Goal: Obtain resource: Download file/media

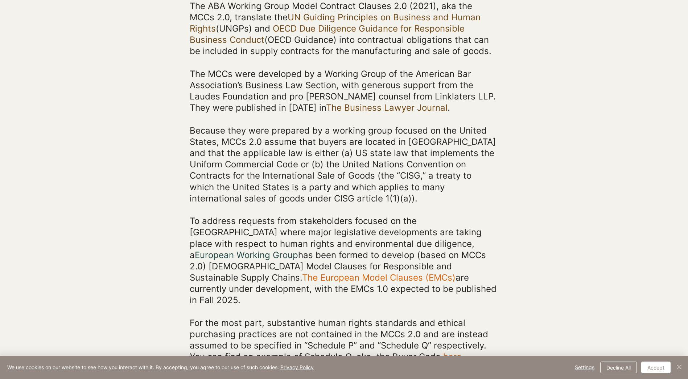
scroll to position [218, 0]
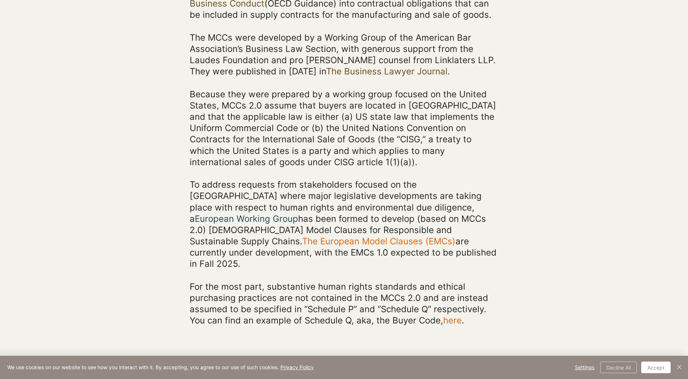
click at [630, 364] on button "Decline All" at bounding box center [618, 367] width 37 height 12
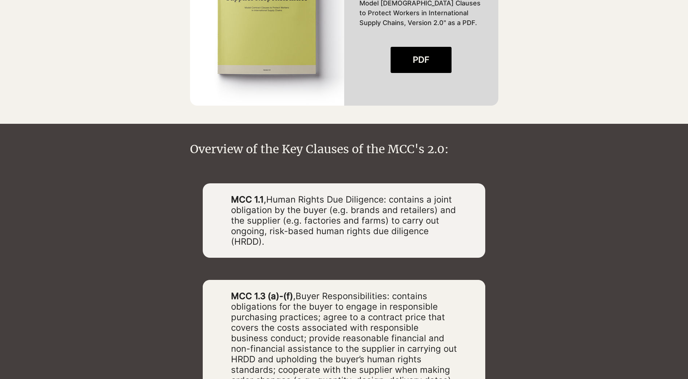
scroll to position [762, 0]
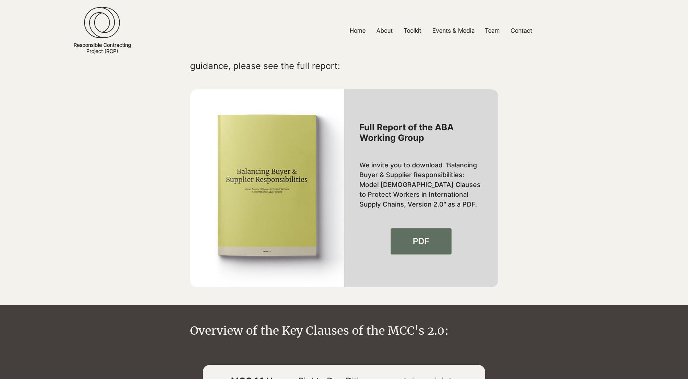
click at [435, 230] on link "PDF" at bounding box center [421, 241] width 61 height 26
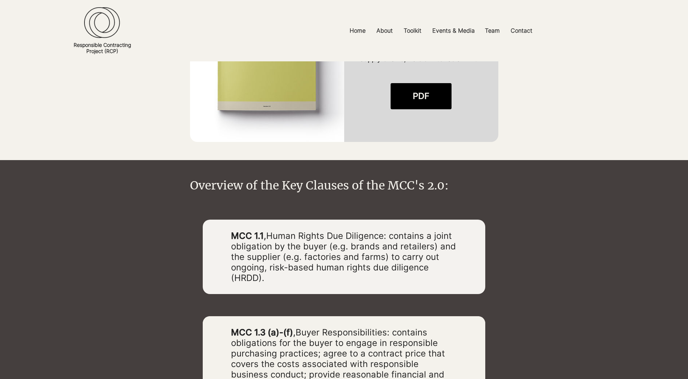
scroll to position [943, 0]
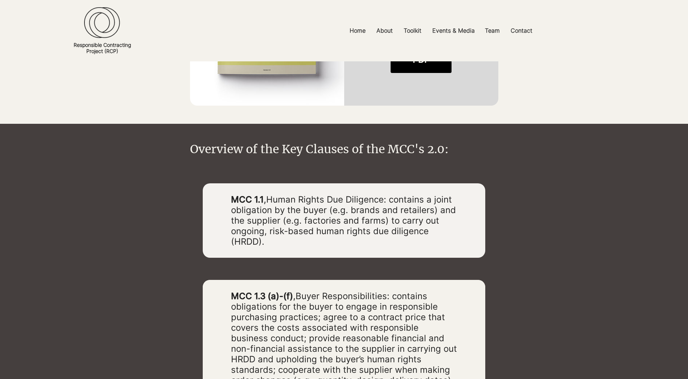
click at [381, 213] on span "Human Rights Due Diligence: contains a joint obligation by the buyer (e.g. bran…" at bounding box center [343, 220] width 225 height 53
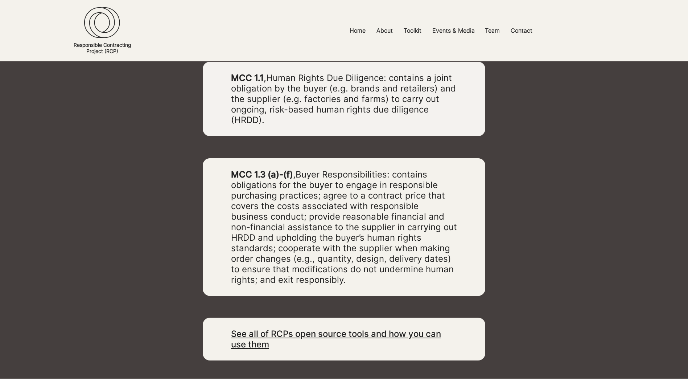
scroll to position [1088, 0]
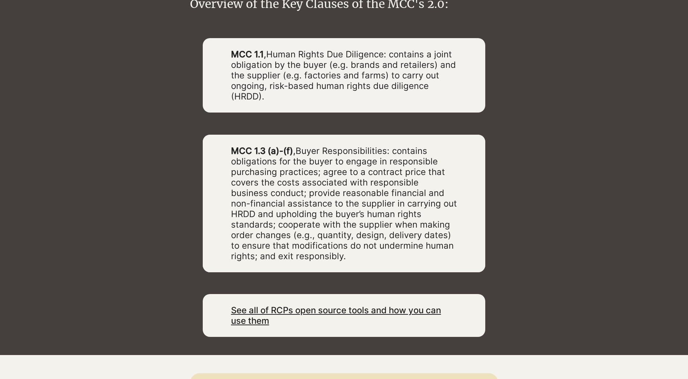
click at [400, 161] on span "Buyer Responsibilities: contains obligations for the buyer to engage in respons…" at bounding box center [344, 203] width 226 height 116
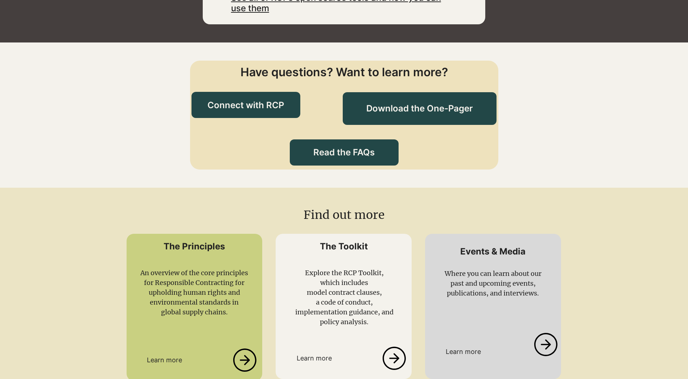
scroll to position [1414, 0]
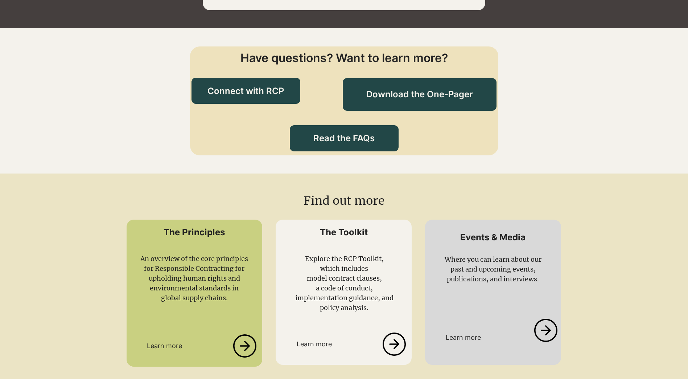
click at [393, 332] on icon at bounding box center [394, 343] width 25 height 23
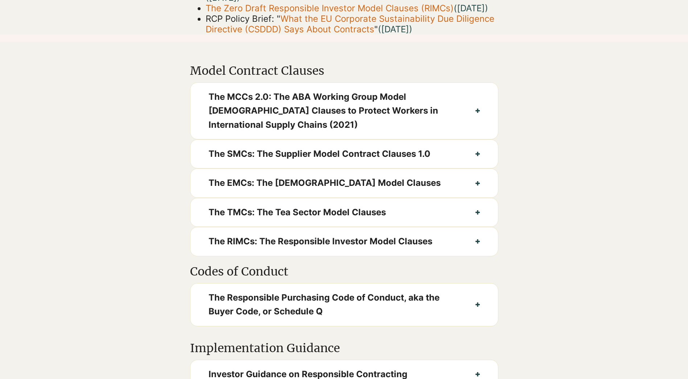
scroll to position [326, 0]
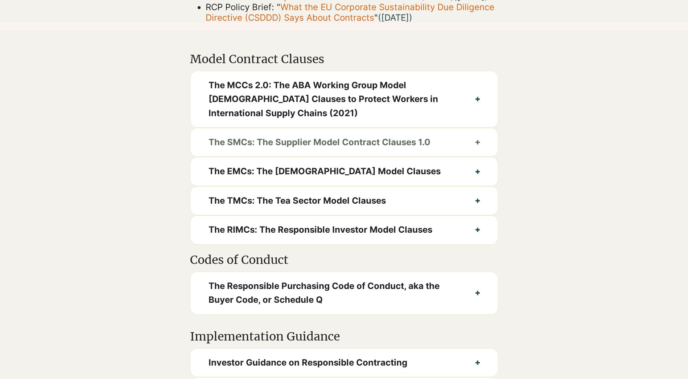
click at [480, 151] on button "The SMCs: The Supplier Model Contract Clauses 1.0" at bounding box center [344, 142] width 308 height 28
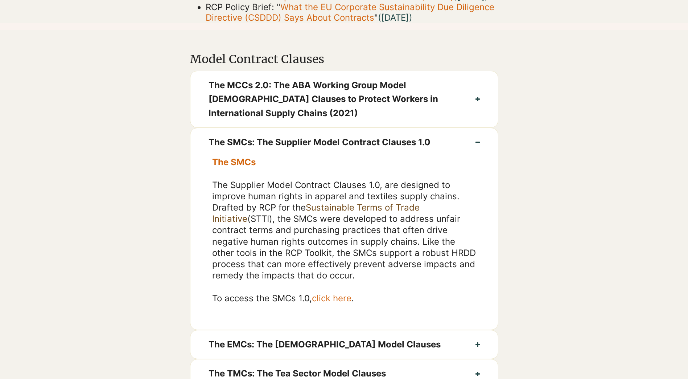
click at [336, 303] on span "click here" at bounding box center [332, 298] width 40 height 11
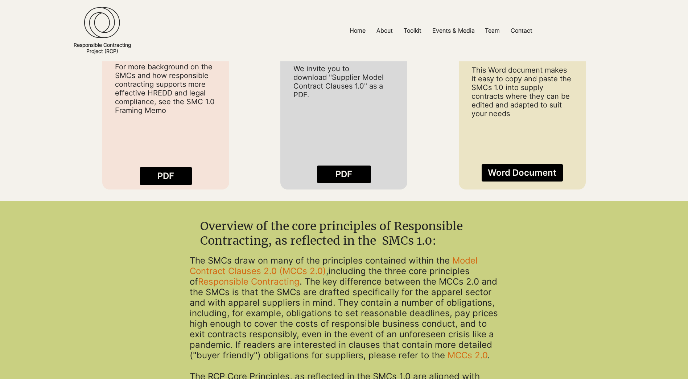
scroll to position [580, 0]
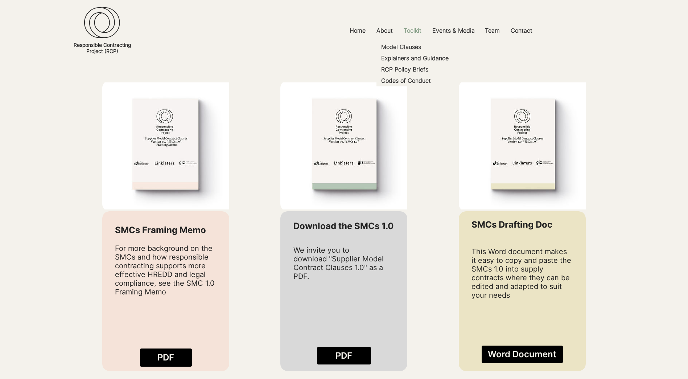
click at [418, 30] on p "Toolkit" at bounding box center [412, 30] width 25 height 16
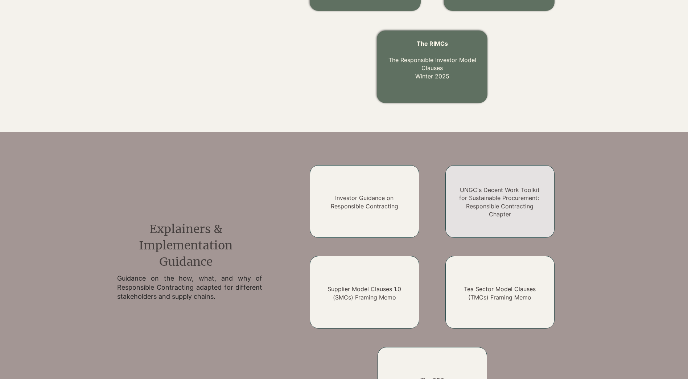
scroll to position [471, 0]
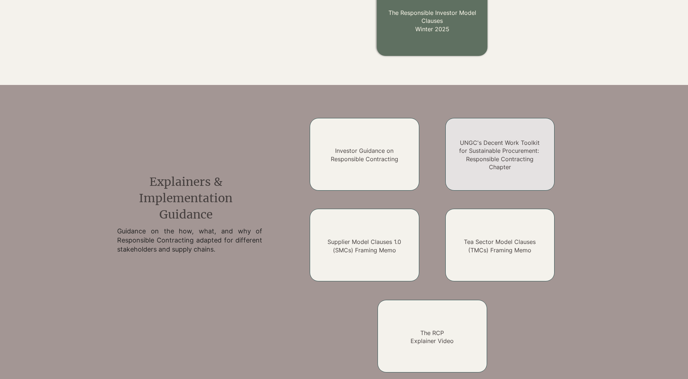
click at [510, 154] on h2 "UNGC's Decent Work Toolkit for Sustainable Procurement: Responsible Contracting…" at bounding box center [499, 155] width 87 height 33
drag, startPoint x: 511, startPoint y: 166, endPoint x: 556, endPoint y: 201, distance: 56.6
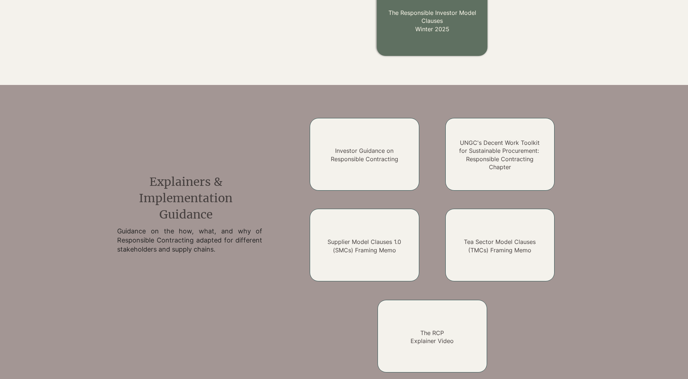
drag, startPoint x: 556, startPoint y: 201, endPoint x: 617, endPoint y: 159, distance: 74.0
click at [617, 159] on div at bounding box center [456, 244] width 337 height 283
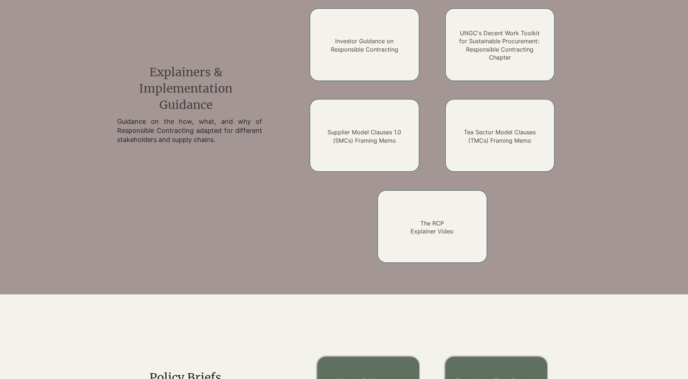
scroll to position [508, 0]
